Goal: Find contact information: Obtain details needed to contact an individual or organization

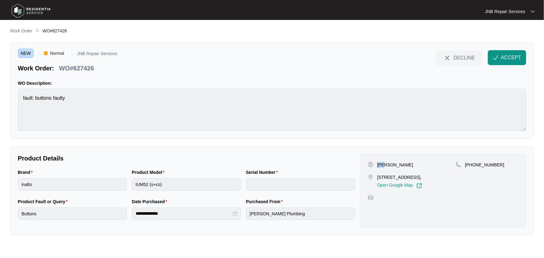
drag, startPoint x: 391, startPoint y: 166, endPoint x: 376, endPoint y: 164, distance: 14.4
click at [376, 164] on div "[PERSON_NAME]" at bounding box center [412, 165] width 88 height 6
copy p "[PERSON_NAME]"
drag, startPoint x: 426, startPoint y: 177, endPoint x: 377, endPoint y: 177, distance: 48.9
click at [377, 177] on div "[STREET_ADDRESS], Open Google Map" at bounding box center [412, 181] width 88 height 14
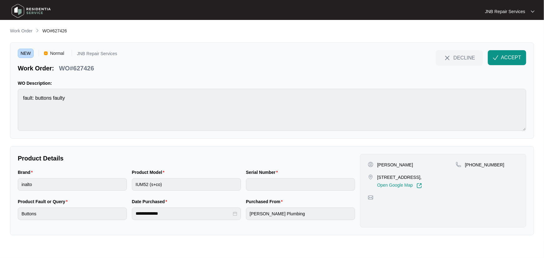
copy p "[STREET_ADDRESS],"
drag, startPoint x: 495, startPoint y: 165, endPoint x: 473, endPoint y: 166, distance: 21.8
click at [473, 166] on div "[PHONE_NUMBER]" at bounding box center [487, 165] width 63 height 6
copy p "401490617"
click at [126, 184] on div "Brand inalto Product Model IUM52 (s+co) Serial Number" at bounding box center [186, 183] width 342 height 29
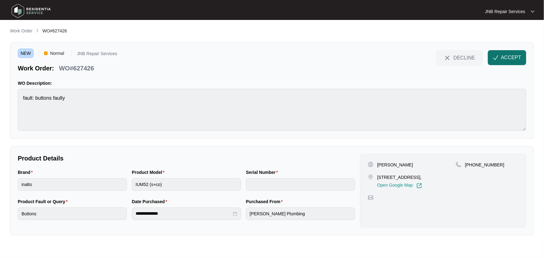
click at [512, 53] on button "ACCEPT" at bounding box center [507, 57] width 38 height 15
